Goal: Transaction & Acquisition: Download file/media

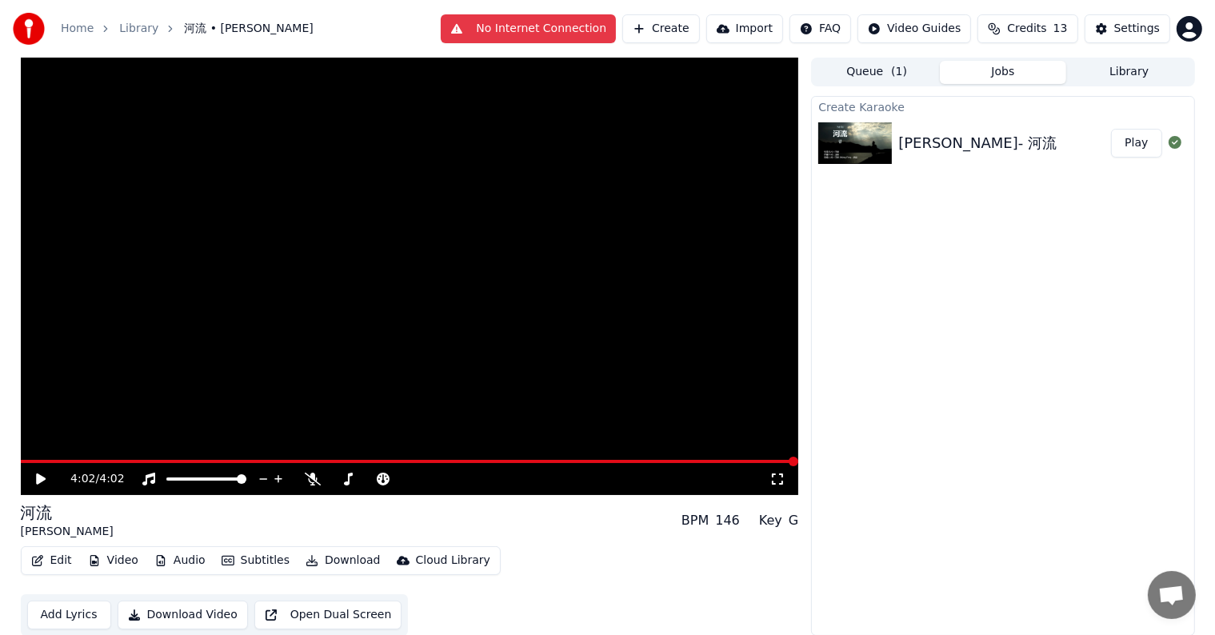
click at [1139, 144] on button "Play" at bounding box center [1136, 143] width 50 height 29
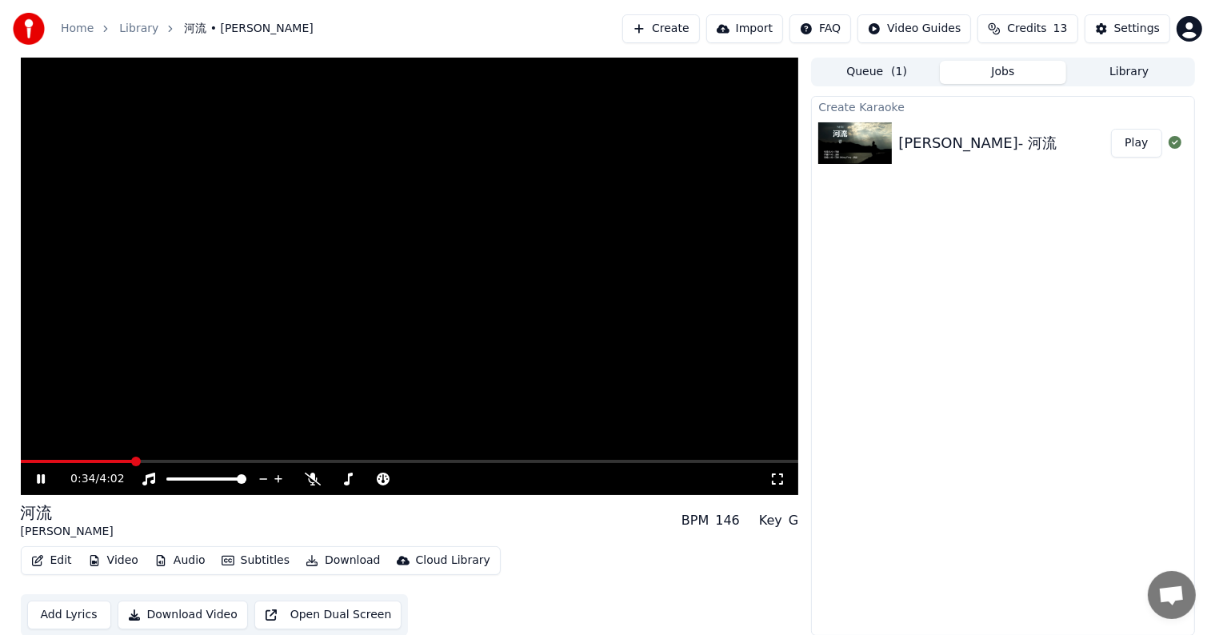
click at [42, 477] on icon at bounding box center [41, 479] width 8 height 10
click at [262, 479] on icon at bounding box center [263, 479] width 8 height 2
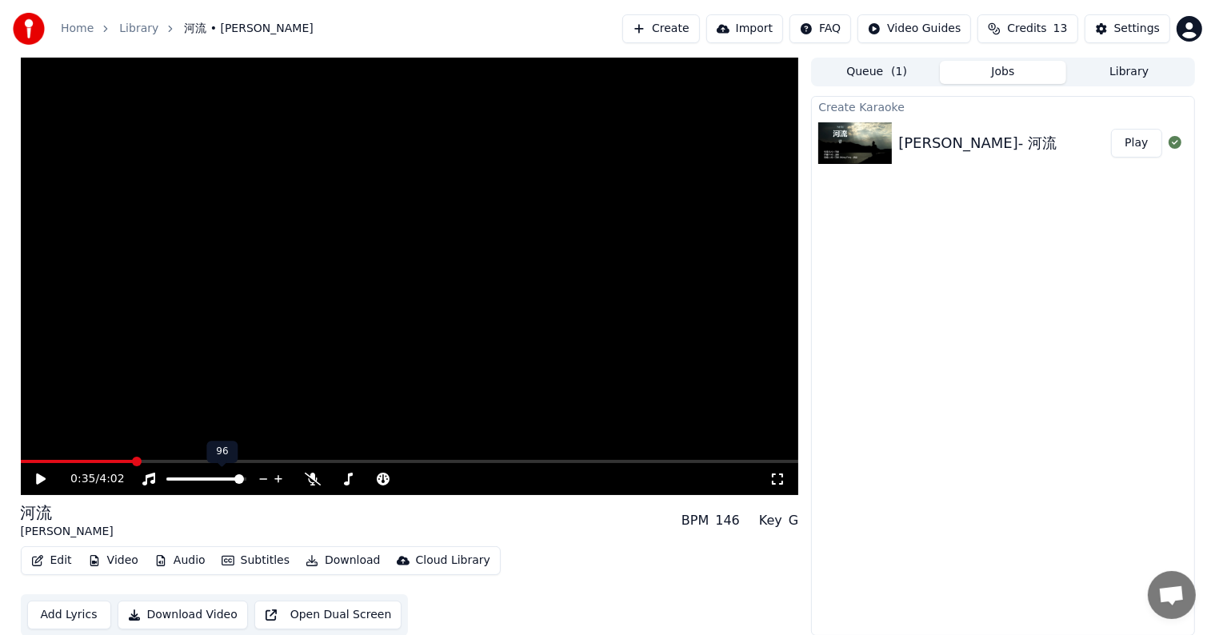
click at [262, 479] on icon at bounding box center [263, 479] width 8 height 2
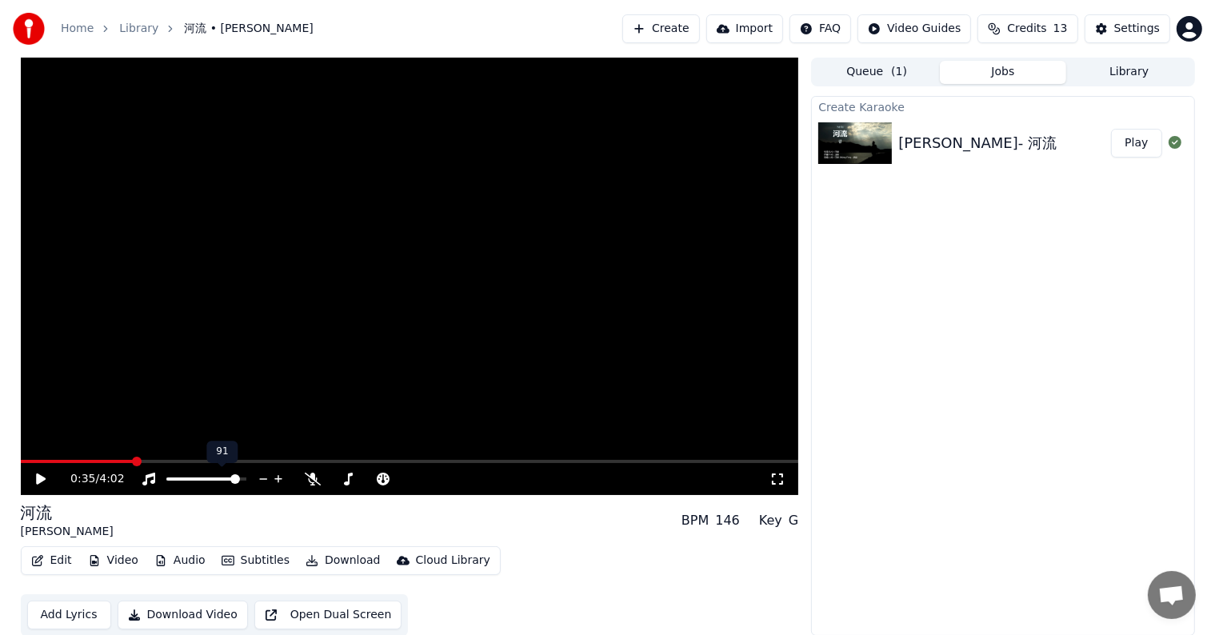
click at [262, 479] on icon at bounding box center [263, 479] width 8 height 2
click at [42, 480] on icon at bounding box center [41, 479] width 10 height 11
click at [330, 483] on span at bounding box center [335, 479] width 10 height 10
click at [340, 480] on span at bounding box center [370, 479] width 80 height 3
click at [334, 479] on span at bounding box center [331, 479] width 3 height 3
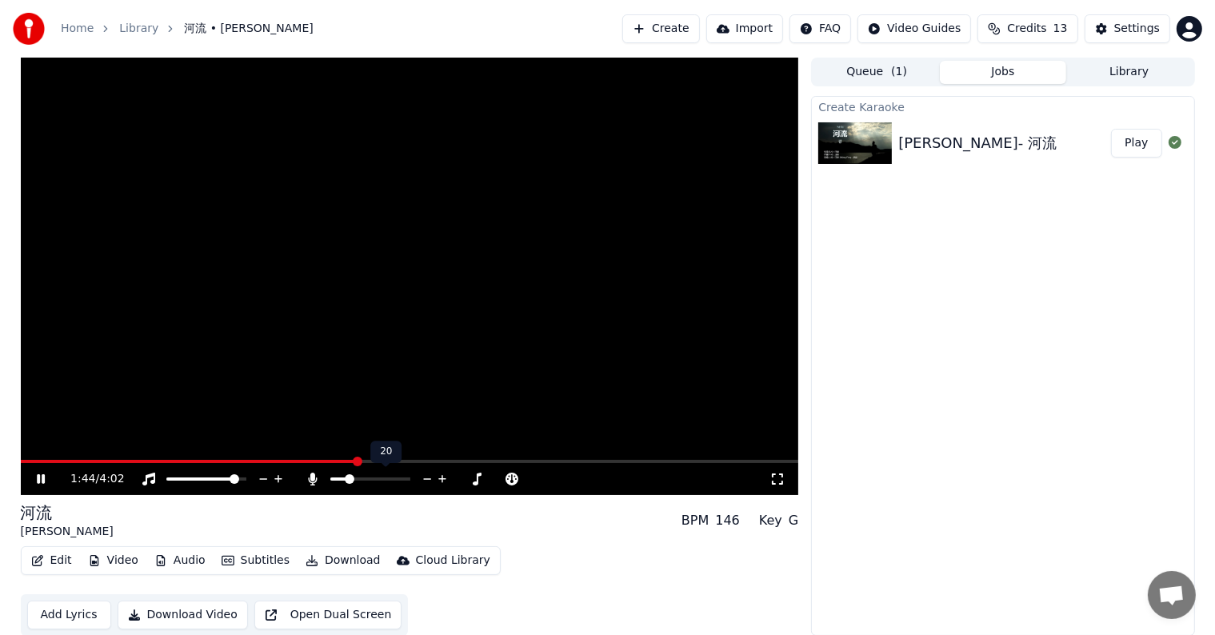
click at [346, 479] on span at bounding box center [370, 479] width 80 height 3
click at [337, 478] on span at bounding box center [333, 479] width 6 height 3
click at [277, 474] on icon at bounding box center [278, 479] width 15 height 16
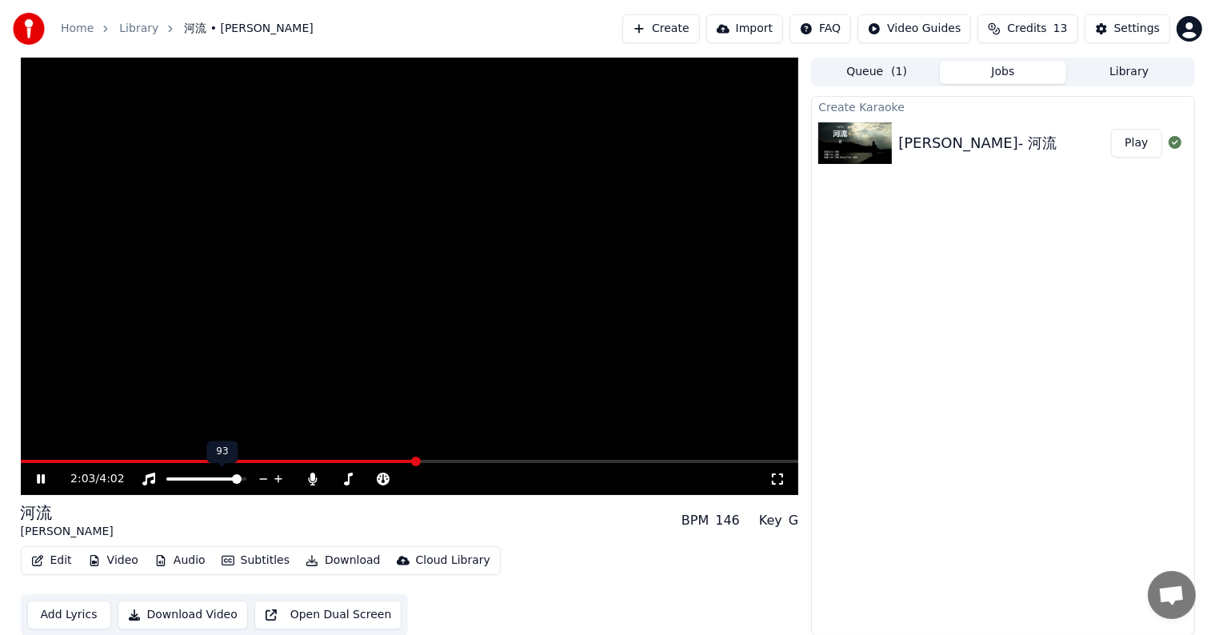
click at [277, 474] on icon at bounding box center [278, 479] width 15 height 16
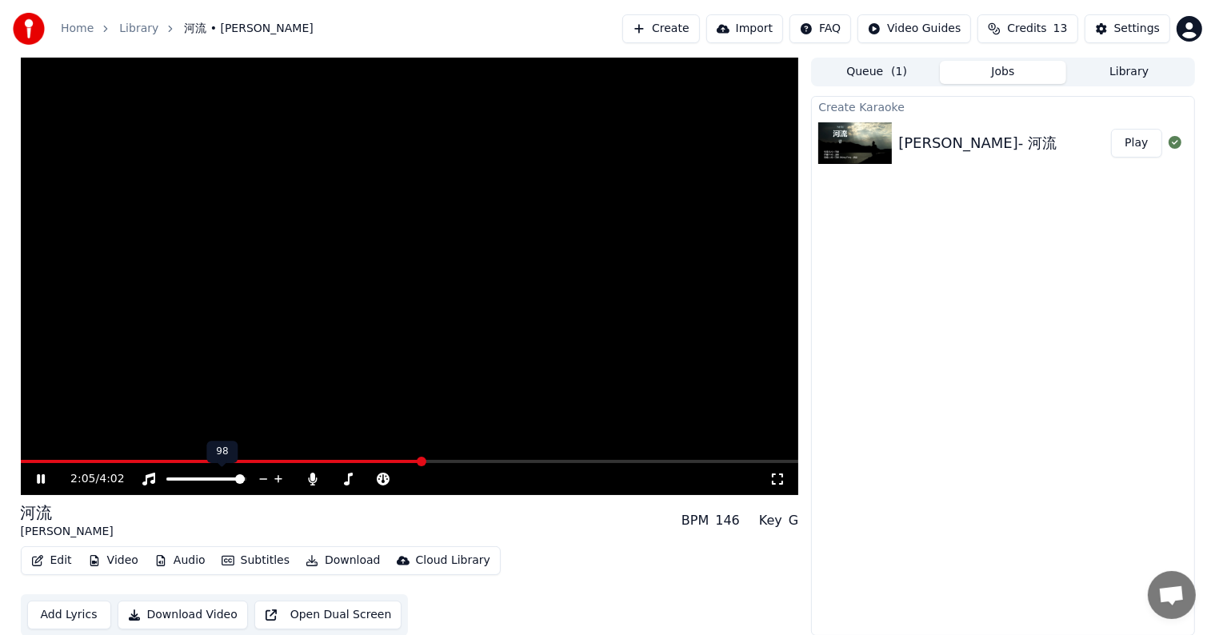
click at [277, 474] on icon at bounding box center [278, 479] width 15 height 16
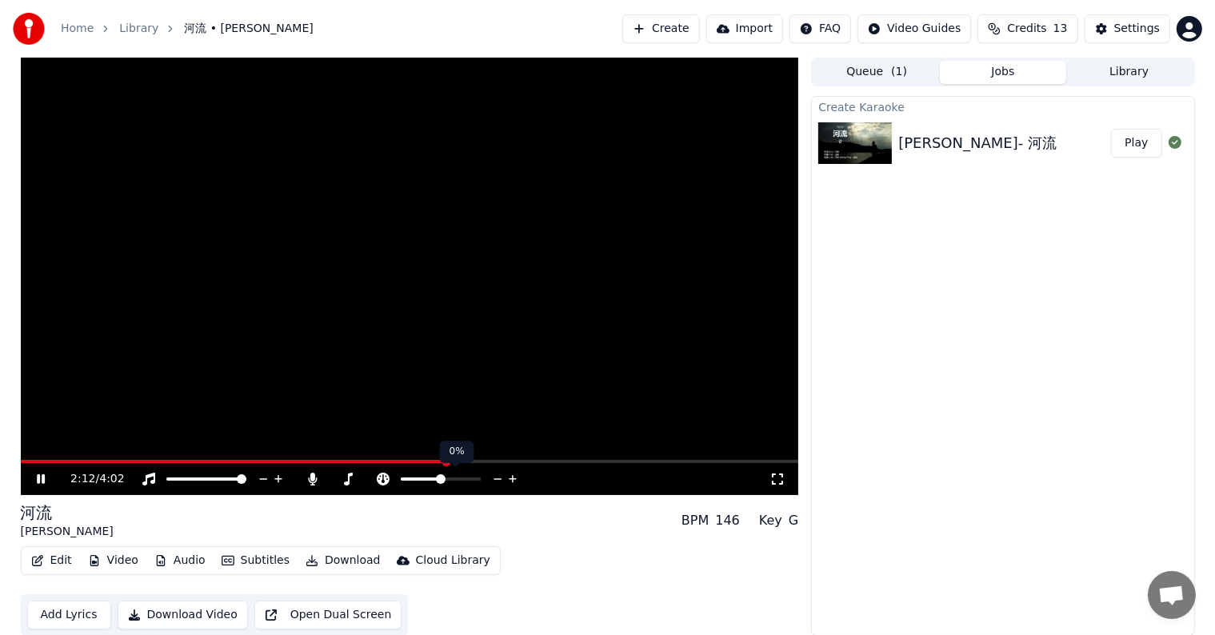
click at [499, 477] on icon at bounding box center [497, 479] width 15 height 16
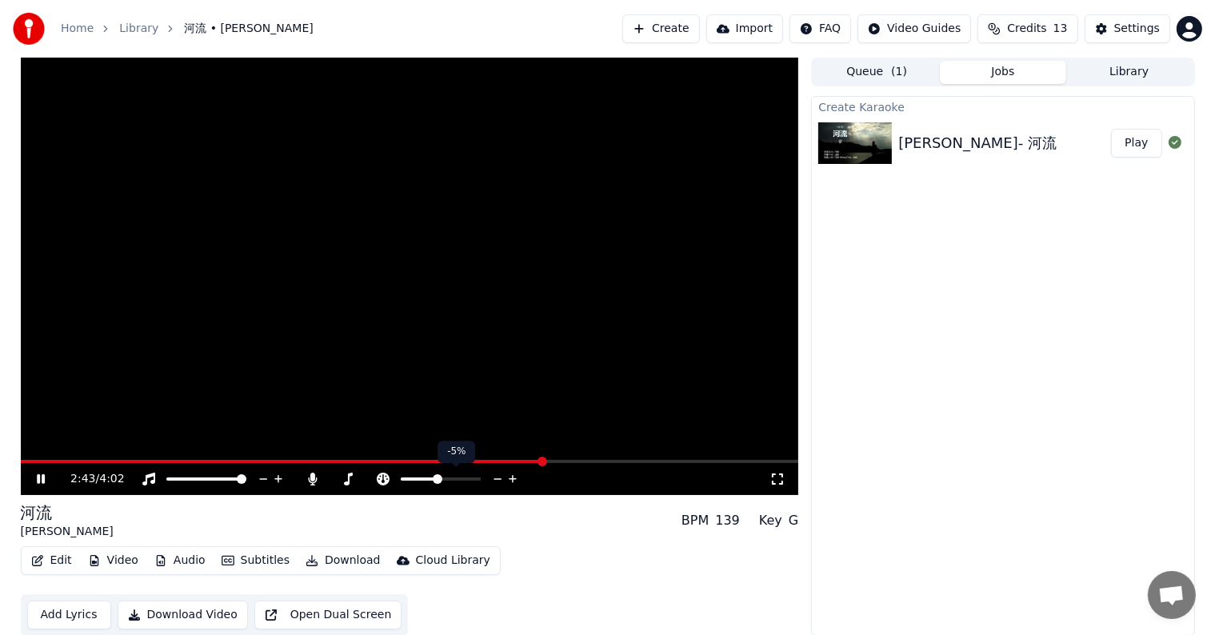
click at [511, 477] on icon at bounding box center [513, 479] width 15 height 16
click at [611, 461] on span at bounding box center [316, 461] width 590 height 3
click at [359, 478] on span at bounding box center [370, 479] width 80 height 3
click at [379, 478] on span at bounding box center [370, 479] width 80 height 3
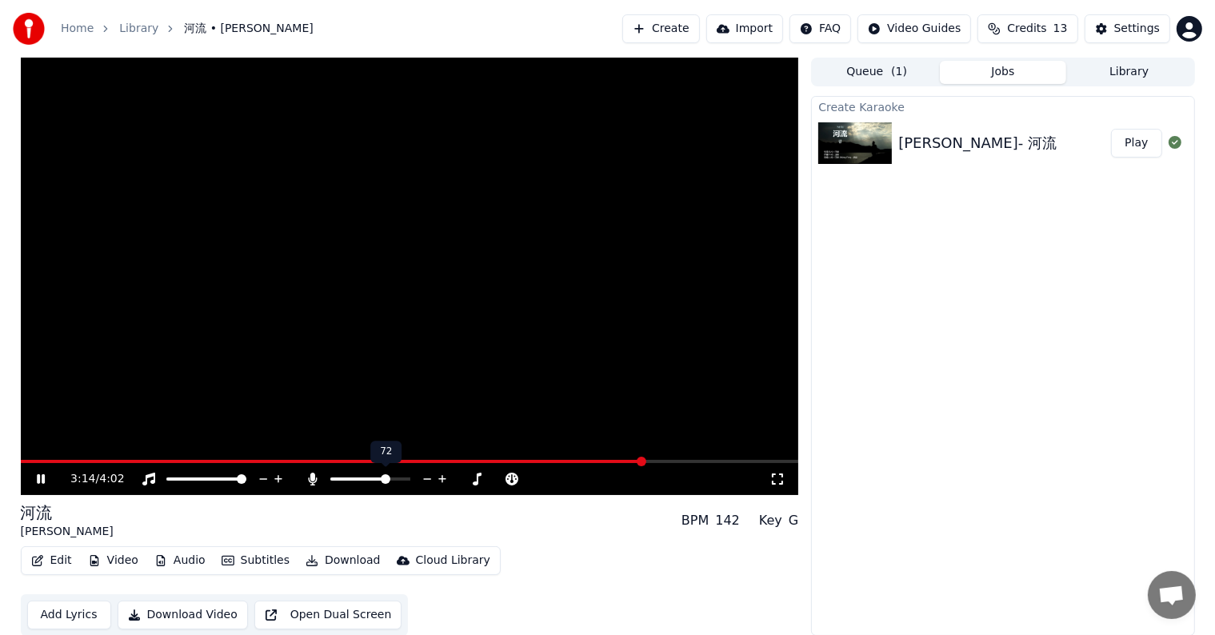
click at [387, 478] on span at bounding box center [370, 479] width 80 height 3
click at [336, 478] on span at bounding box center [359, 479] width 58 height 3
click at [443, 474] on icon at bounding box center [442, 479] width 15 height 16
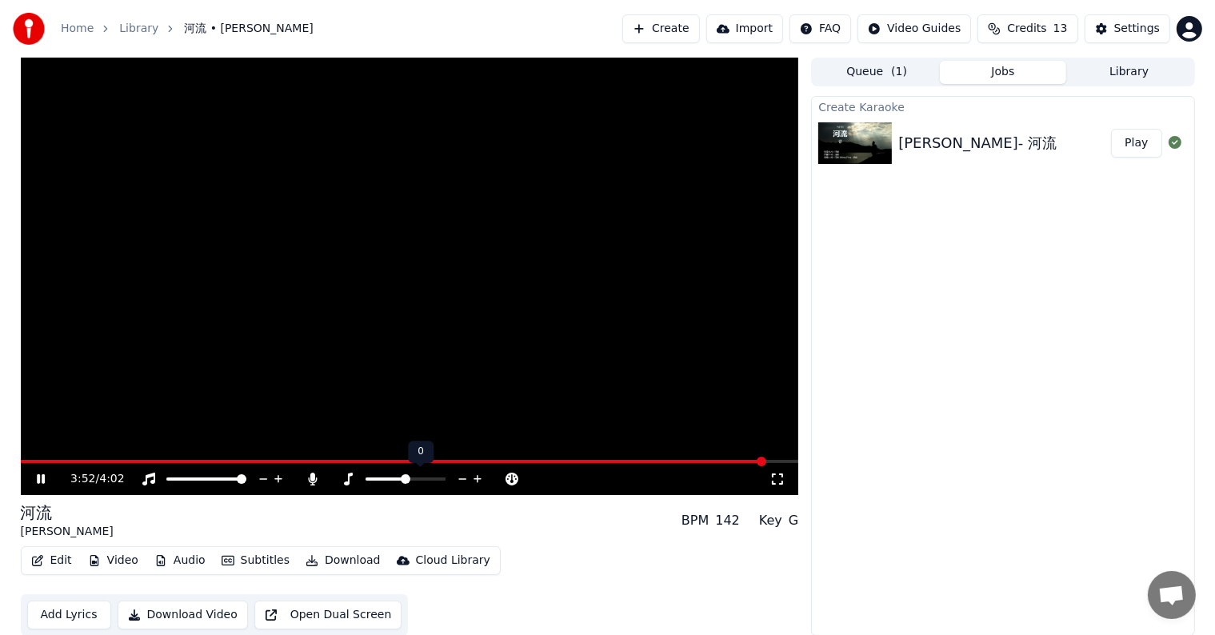
click at [463, 475] on icon at bounding box center [462, 479] width 15 height 16
click at [478, 477] on icon at bounding box center [478, 479] width 8 height 8
click at [461, 476] on icon at bounding box center [462, 479] width 15 height 16
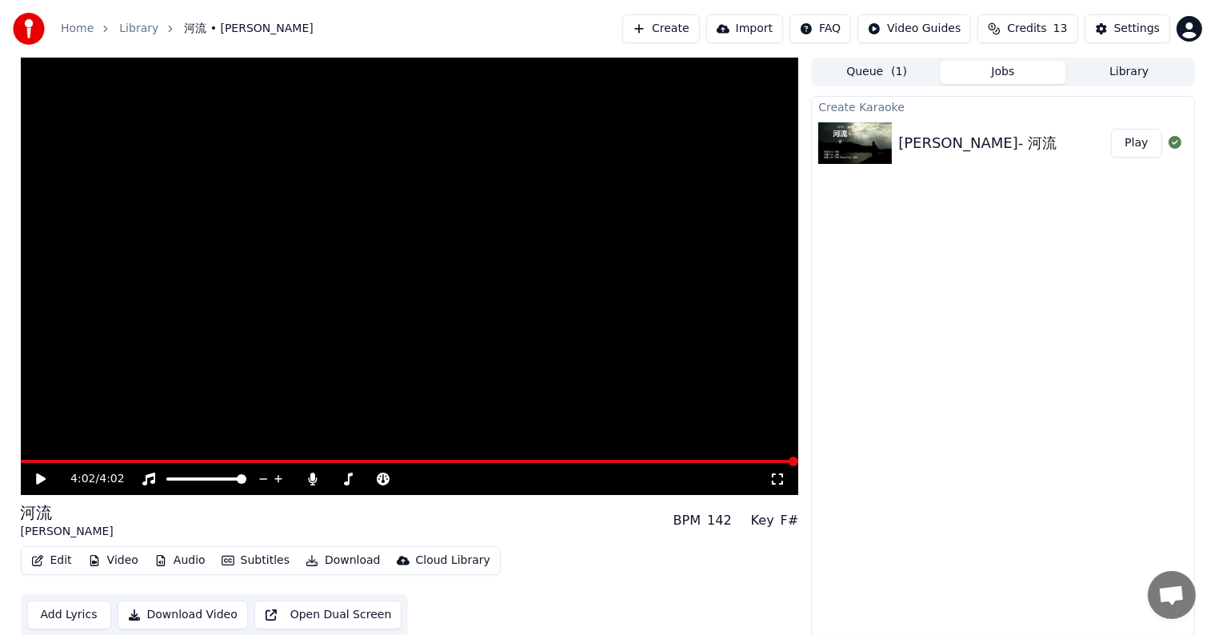
click at [38, 480] on icon at bounding box center [41, 479] width 10 height 11
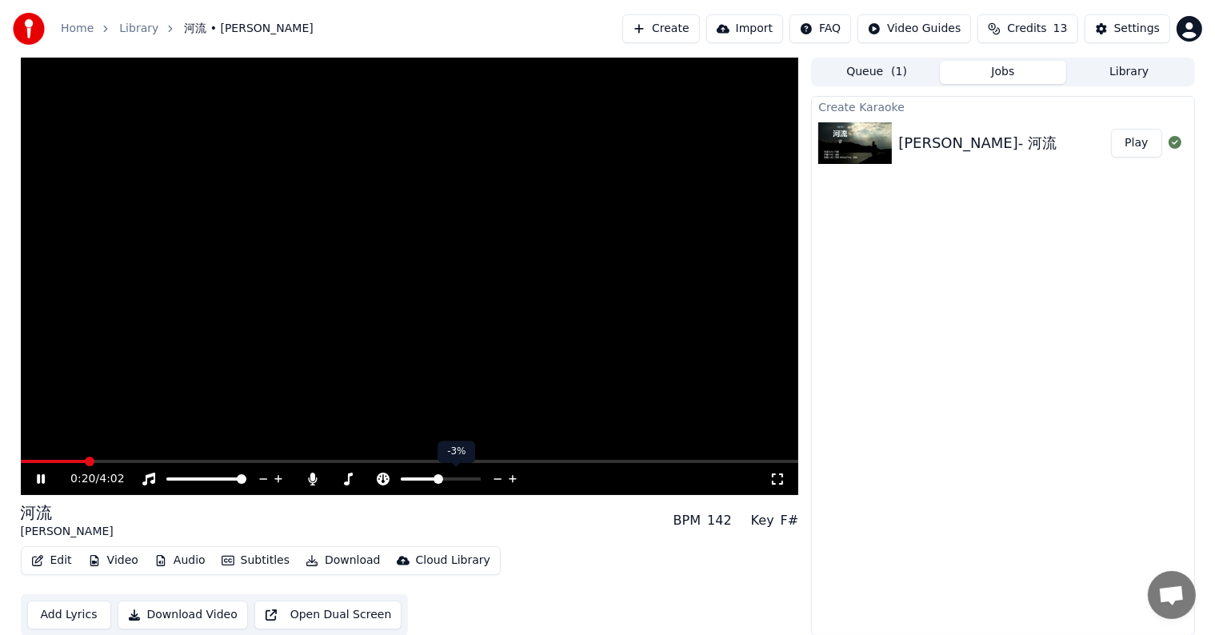
click at [495, 478] on icon at bounding box center [497, 479] width 15 height 16
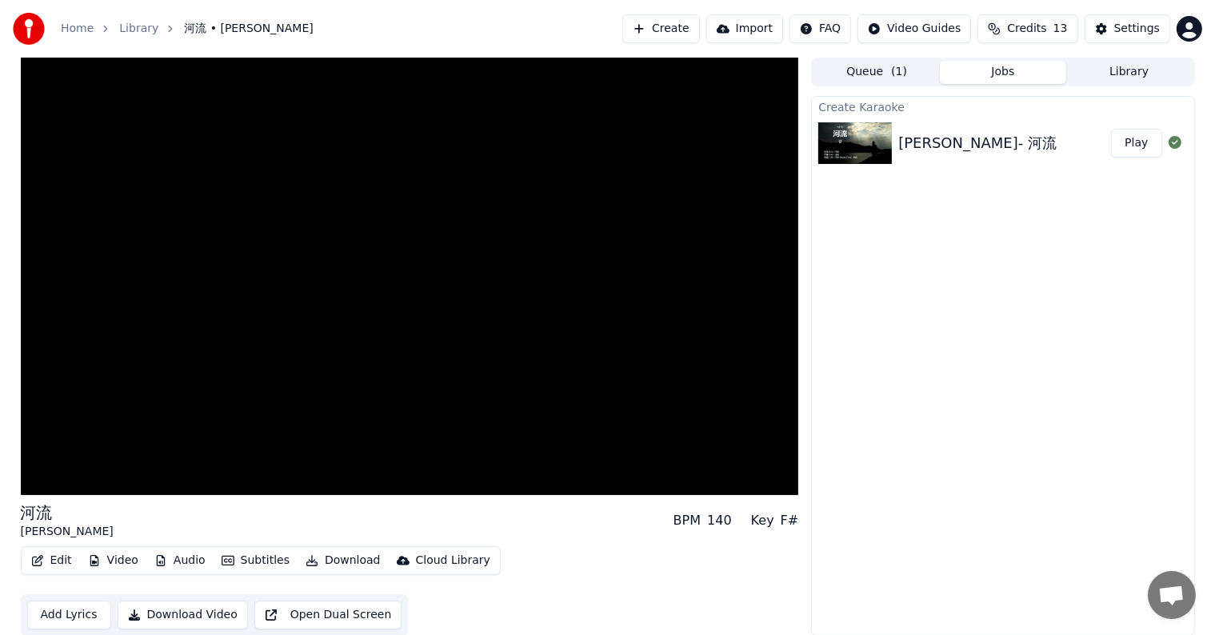
scroll to position [1, 0]
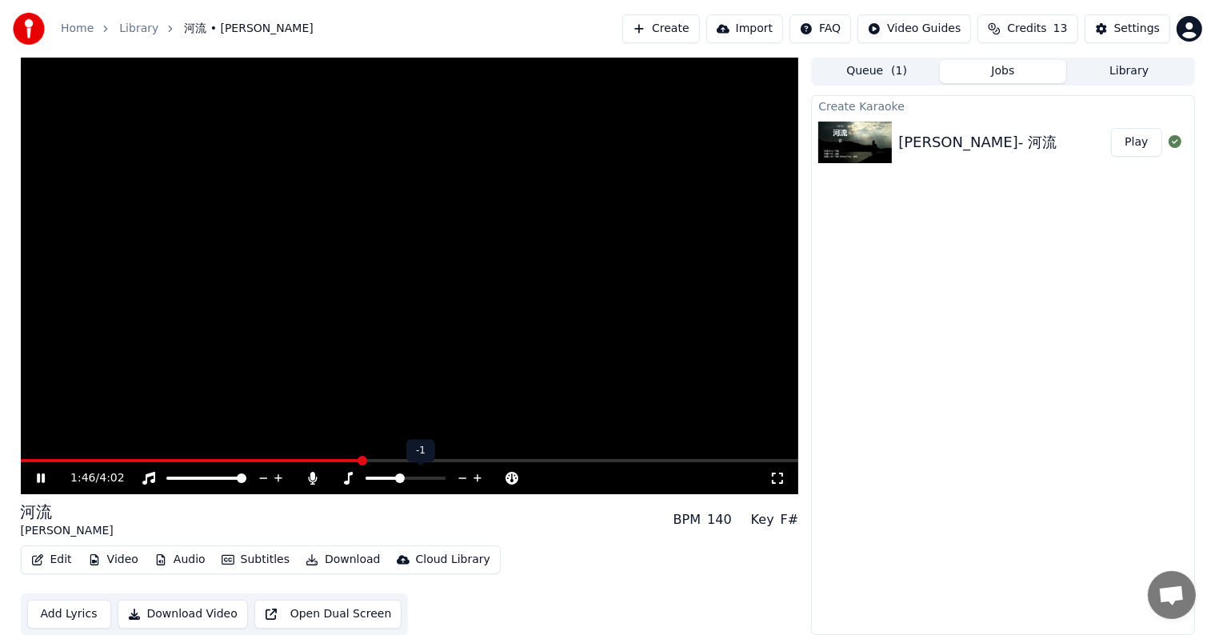
click at [475, 474] on icon at bounding box center [477, 478] width 15 height 16
click at [458, 477] on icon at bounding box center [462, 478] width 15 height 16
click at [514, 473] on icon at bounding box center [513, 478] width 15 height 16
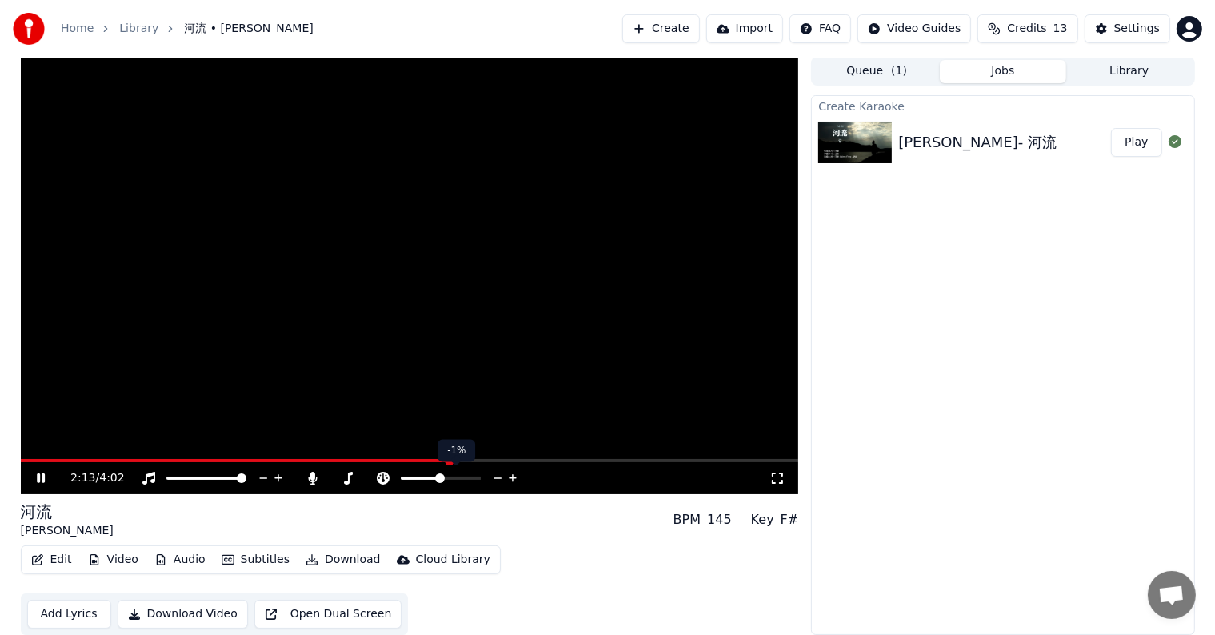
click at [514, 473] on icon at bounding box center [513, 478] width 15 height 16
click at [496, 476] on icon at bounding box center [497, 478] width 15 height 16
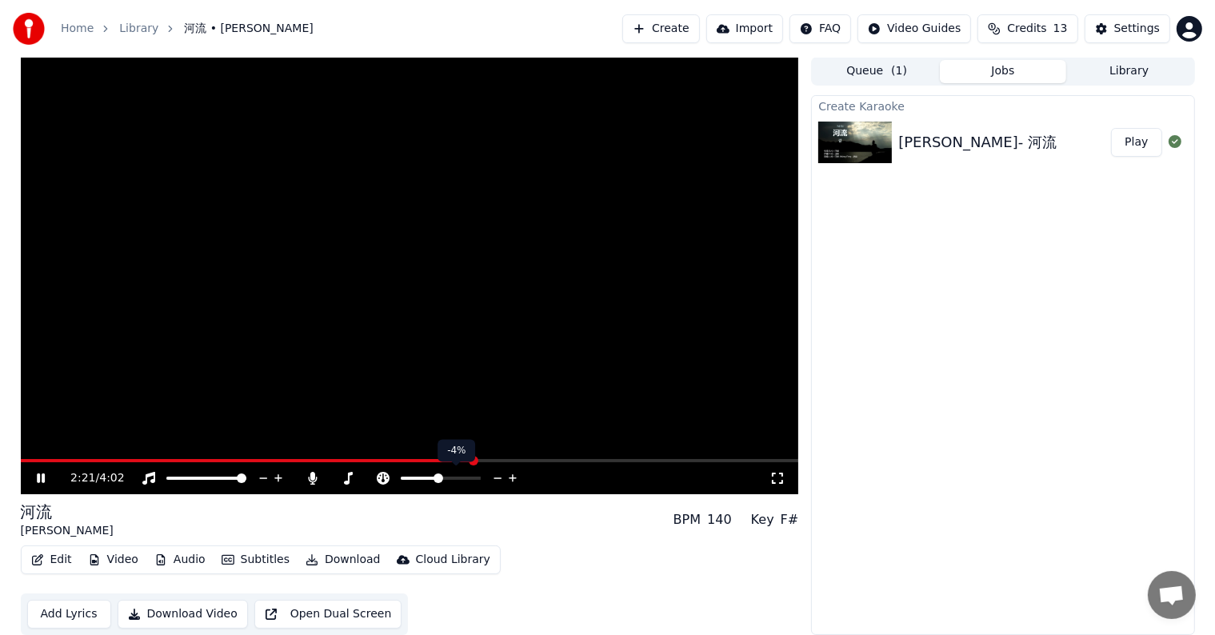
click at [496, 476] on icon at bounding box center [497, 478] width 15 height 16
click at [511, 477] on icon at bounding box center [513, 478] width 15 height 16
click at [40, 473] on icon at bounding box center [53, 478] width 38 height 13
click at [334, 558] on button "Download" at bounding box center [343, 560] width 88 height 22
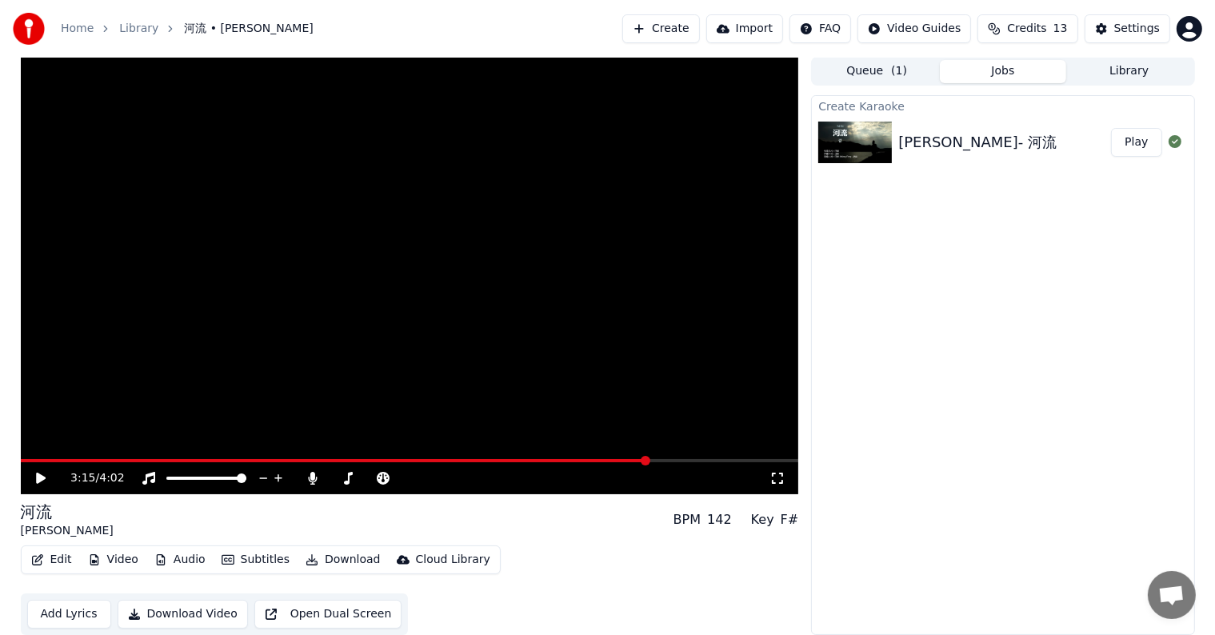
click at [212, 614] on button "Download Video" at bounding box center [183, 614] width 130 height 29
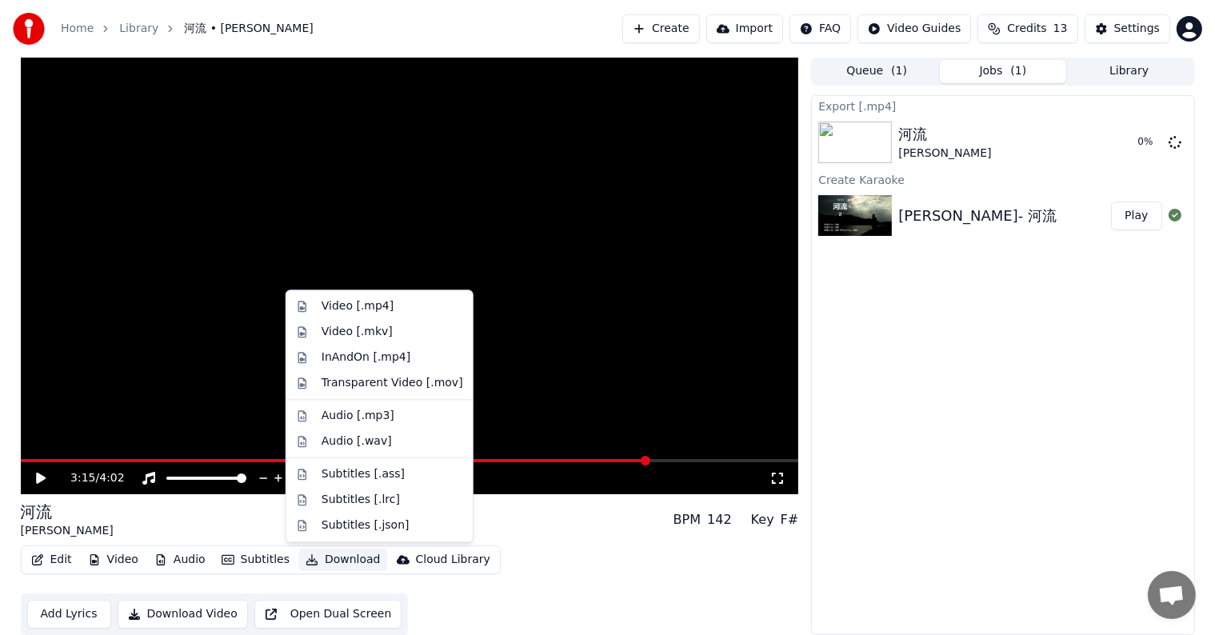
click at [342, 559] on button "Download" at bounding box center [343, 560] width 88 height 22
click at [357, 306] on div "Video [.mp4]" at bounding box center [358, 306] width 72 height 16
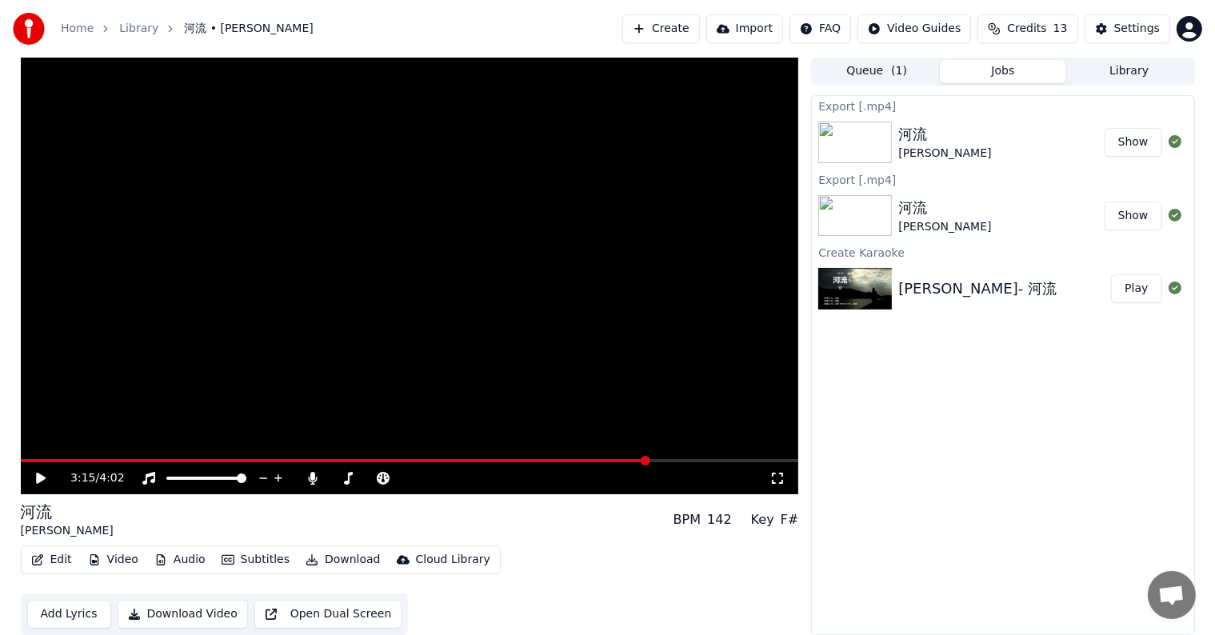
click at [862, 150] on img at bounding box center [855, 143] width 74 height 42
click at [858, 143] on img at bounding box center [855, 143] width 74 height 42
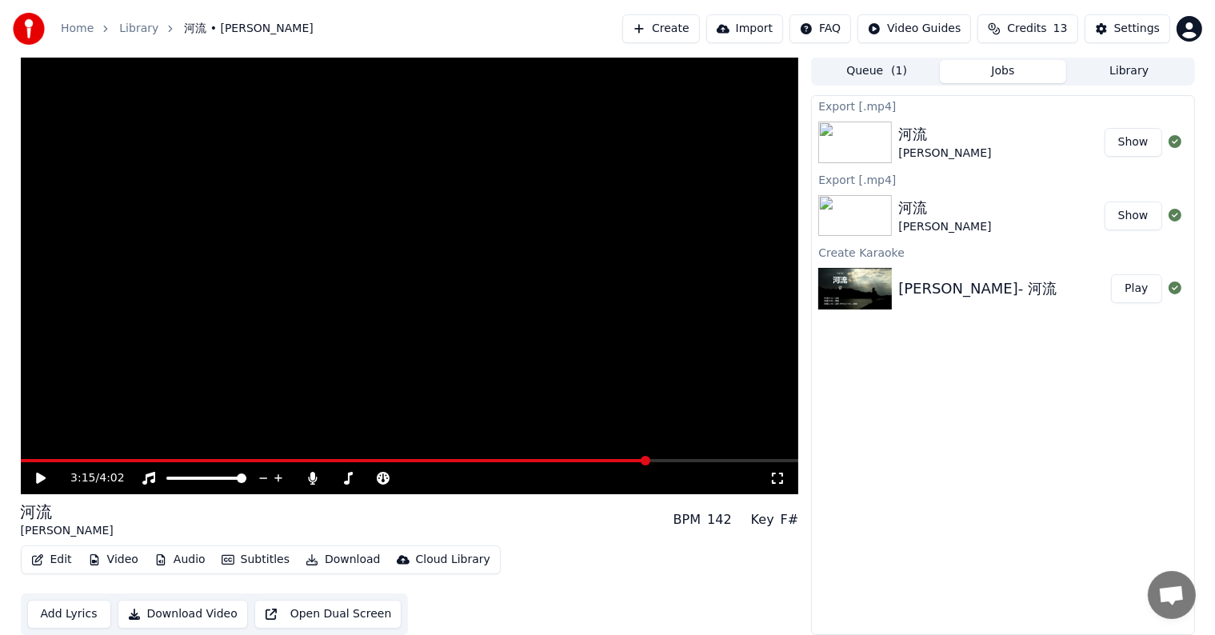
click at [1133, 138] on button "Show" at bounding box center [1134, 142] width 58 height 29
click at [861, 497] on div "Export [.mp4] 河流 [PERSON_NAME] Show Export [.mp4] 河流 [PERSON_NAME] Show Create …" at bounding box center [1002, 365] width 383 height 540
